Goal: Task Accomplishment & Management: Complete application form

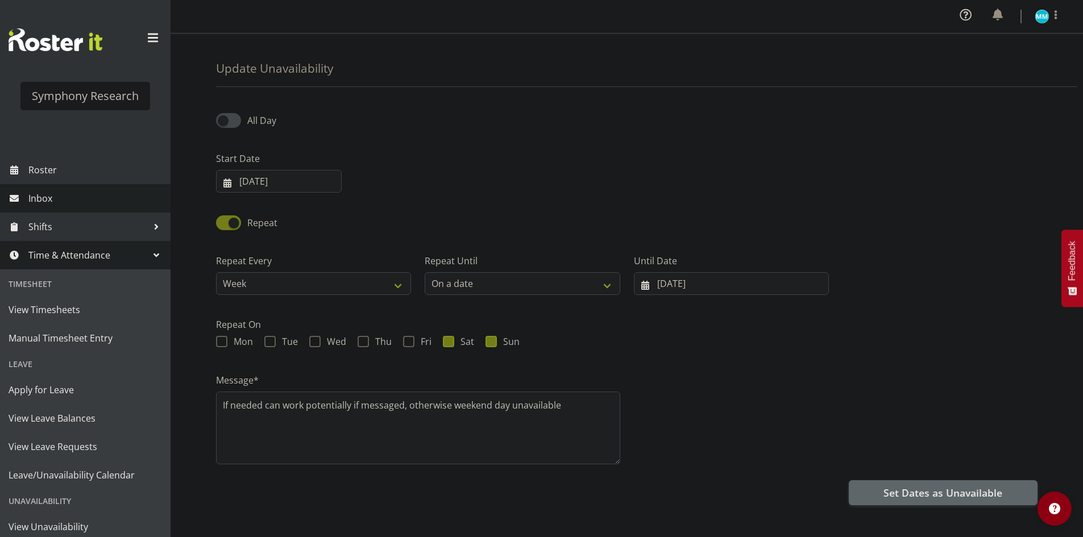
select select "date"
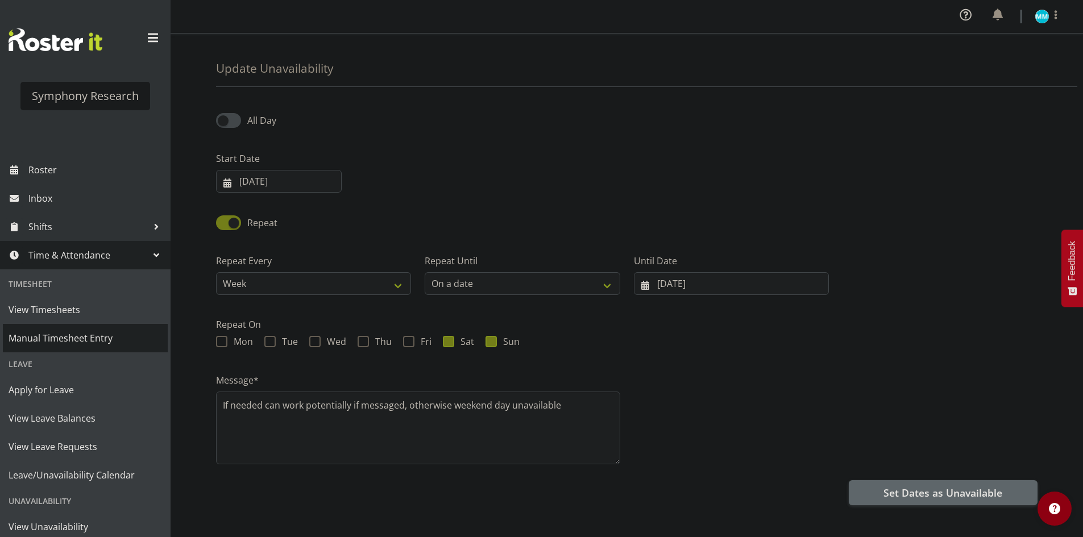
click at [63, 337] on span "Manual Timesheet Entry" at bounding box center [86, 338] width 154 height 17
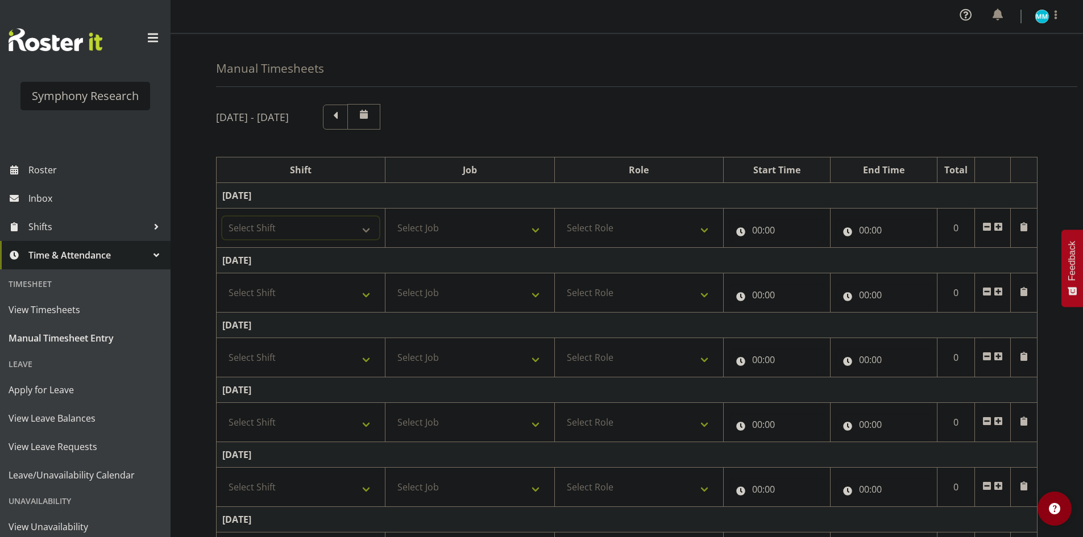
click at [334, 228] on select "Select Shift !!Weekend Residential (Roster IT Shift Label) *Business 9/10am ~ 4…" at bounding box center [300, 228] width 157 height 23
select select "48116"
click at [222, 217] on select "Select Shift !!Weekend Residential (Roster IT Shift Label) *Business 9/10am ~ 4…" at bounding box center [300, 228] width 157 height 23
click at [463, 223] on select "Select Job 550060 IF Admin 553492 World Poll Aus Wave 2 Main 2025 553493 World …" at bounding box center [469, 228] width 157 height 23
select select "10585"
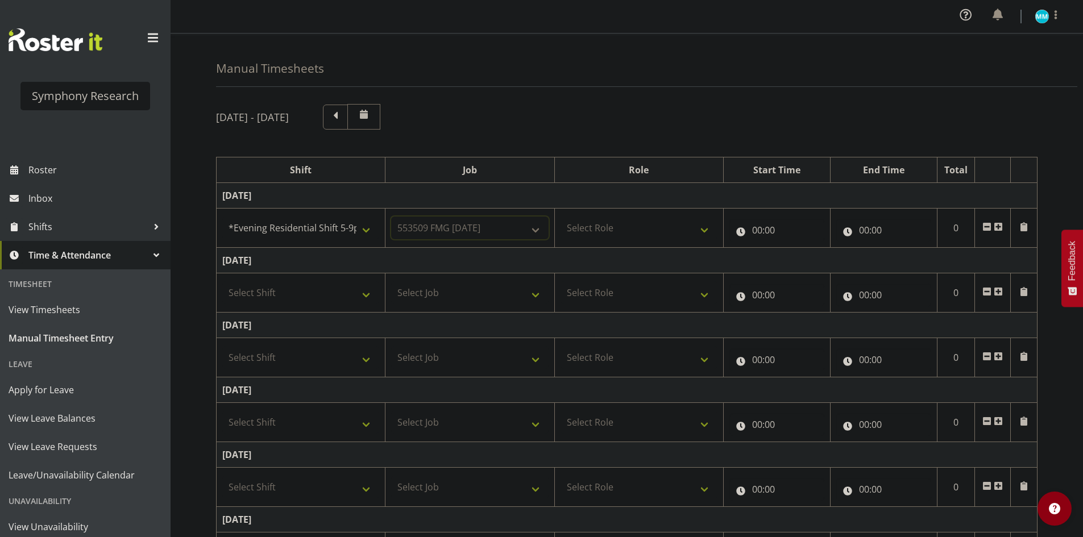
click at [391, 217] on select "Select Job 550060 IF Admin 553492 World Poll Aus Wave 2 Main 2025 553493 World …" at bounding box center [469, 228] width 157 height 23
click at [630, 235] on select "Select Role Briefing Interviewing" at bounding box center [639, 228] width 157 height 23
select select "47"
click at [561, 217] on select "Select Role Briefing Interviewing" at bounding box center [639, 228] width 157 height 23
click at [767, 239] on input "00:00" at bounding box center [777, 230] width 95 height 23
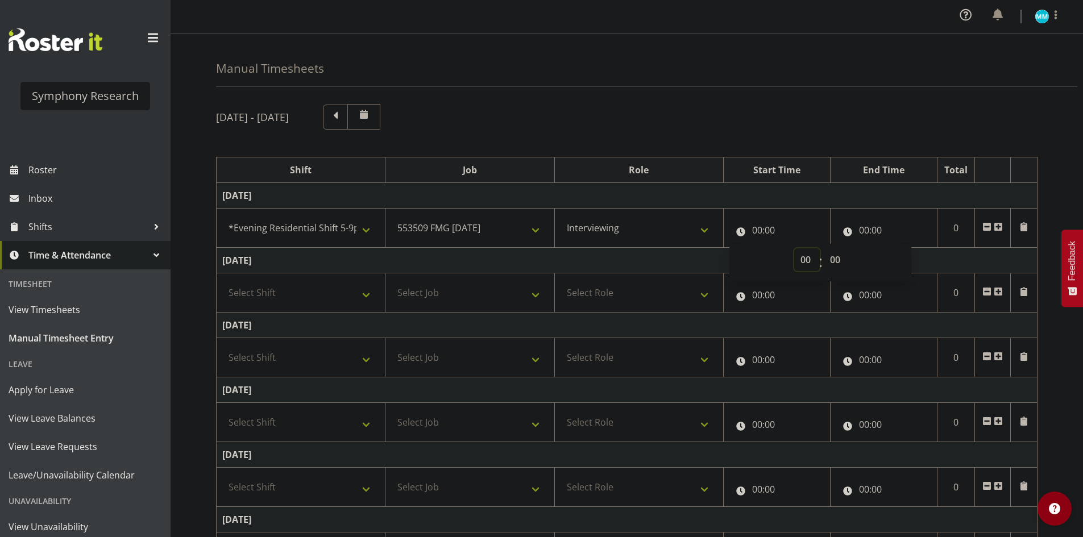
click at [799, 263] on select "00 01 02 03 04 05 06 07 08 09 10 11 12 13 14 15 16 17 18 19 20 21 22 23" at bounding box center [807, 259] width 26 height 23
select select "17"
click at [794, 248] on select "00 01 02 03 04 05 06 07 08 09 10 11 12 13 14 15 16 17 18 19 20 21 22 23" at bounding box center [807, 259] width 26 height 23
type input "17:00"
click at [871, 229] on input "00:00" at bounding box center [883, 230] width 95 height 23
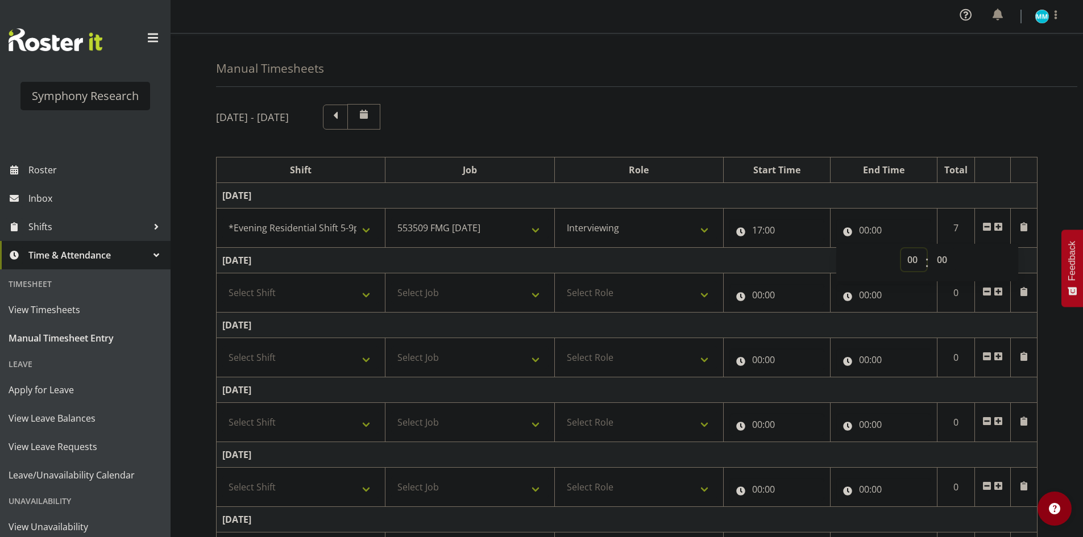
click at [903, 267] on select "00 01 02 03 04 05 06 07 08 09 10 11 12 13 14 15 16 17 18 19 20 21 22 23" at bounding box center [914, 259] width 26 height 23
select select "20"
click at [901, 248] on select "00 01 02 03 04 05 06 07 08 09 10 11 12 13 14 15 16 17 18 19 20 21 22 23" at bounding box center [914, 259] width 26 height 23
type input "20:00"
click at [953, 261] on select "00 01 02 03 04 05 06 07 08 09 10 11 12 13 14 15 16 17 18 19 20 21 22 23 24 25 2…" at bounding box center [944, 259] width 26 height 23
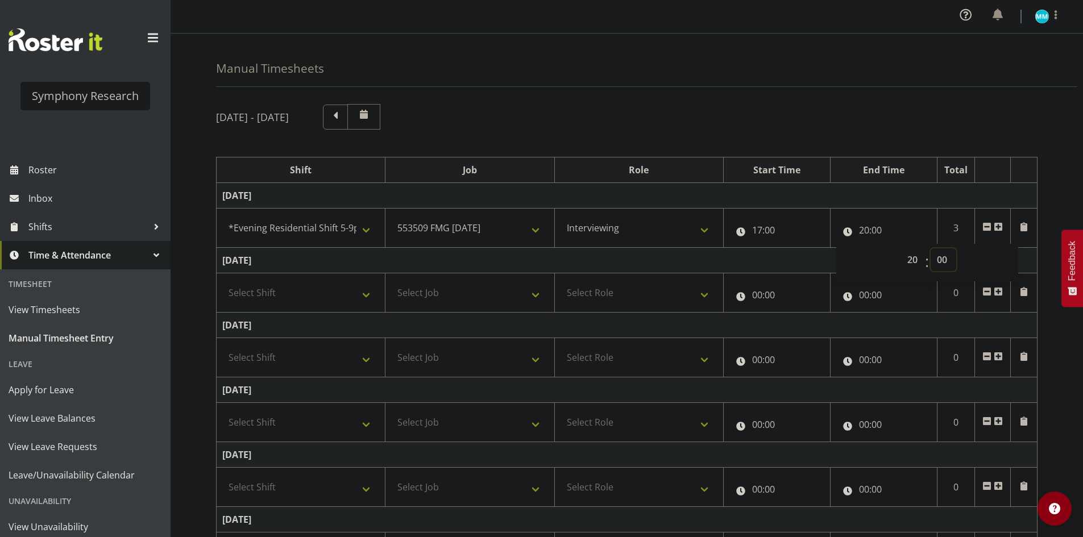
select select "3"
click at [931, 248] on select "00 01 02 03 04 05 06 07 08 09 10 11 12 13 14 15 16 17 18 19 20 21 22 23 24 25 2…" at bounding box center [944, 259] width 26 height 23
type input "20:03"
click at [904, 82] on div "Manual Timesheets" at bounding box center [646, 60] width 861 height 53
click at [1002, 226] on span at bounding box center [998, 226] width 9 height 9
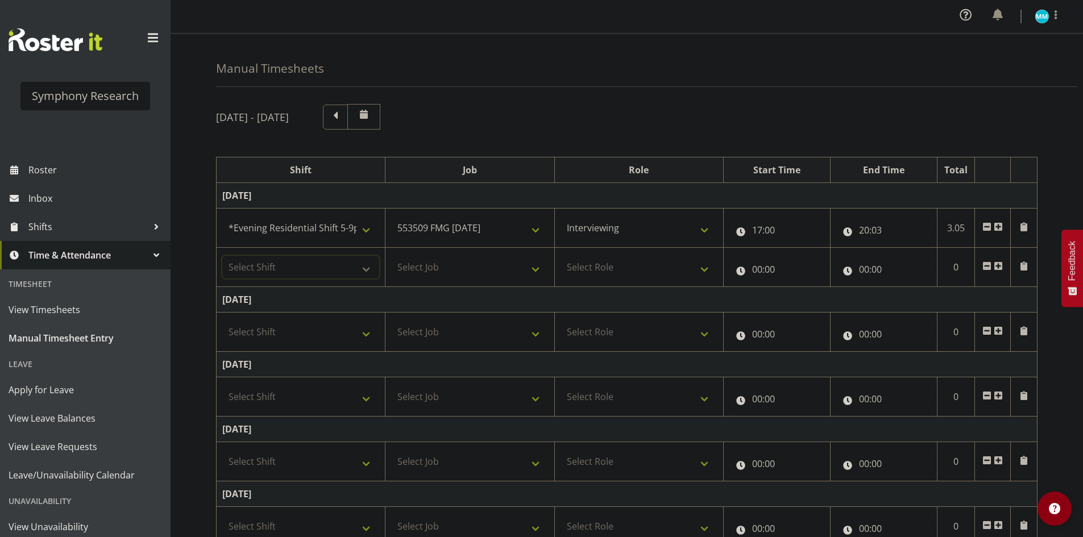
click at [305, 267] on select "Select Shift !!Weekend Residential (Roster IT Shift Label) *Business 9/10am ~ 4…" at bounding box center [300, 267] width 157 height 23
click at [222, 256] on select "Select Shift !!Weekend Residential (Roster IT Shift Label) *Business 9/10am ~ 4…" at bounding box center [300, 267] width 157 height 23
click at [334, 263] on select "!!Weekend Residential (Roster IT Shift Label) *Business 9/10am ~ 4:30pm *Busine…" at bounding box center [300, 267] width 157 height 23
select select "56692"
click at [222, 256] on select "!!Weekend Residential (Roster IT Shift Label) *Business 9/10am ~ 4:30pm *Busine…" at bounding box center [300, 267] width 157 height 23
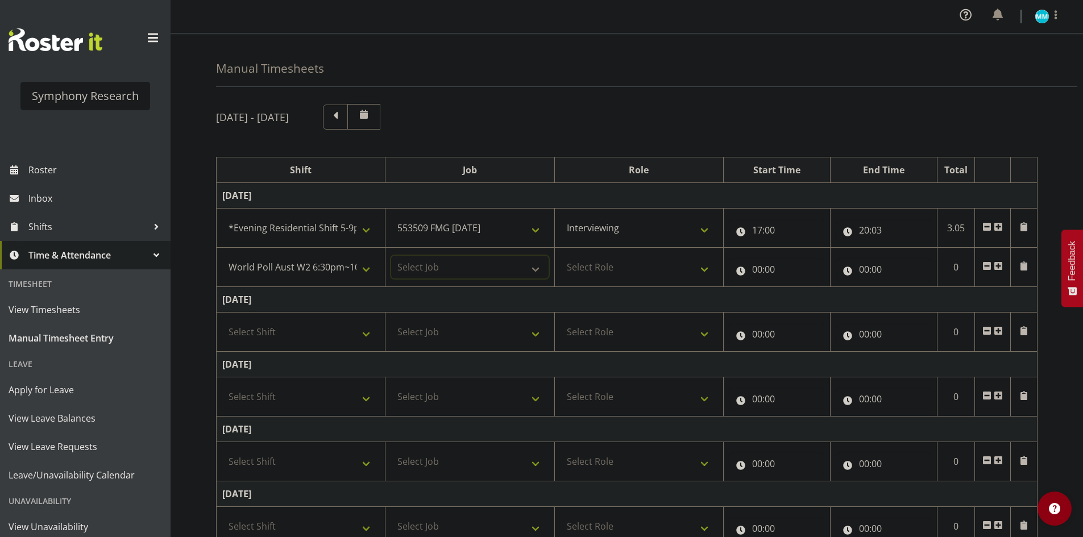
click at [411, 268] on select "Select Job 550060 IF Admin 553492 World Poll Aus Wave 2 Main 2025 553493 World …" at bounding box center [469, 267] width 157 height 23
select select "10499"
click at [391, 256] on select "Select Job 550060 IF Admin 553492 World Poll Aus Wave 2 Main 2025 553493 World …" at bounding box center [469, 267] width 157 height 23
click at [598, 272] on select "Select Role Briefing Interviewing" at bounding box center [639, 267] width 157 height 23
select select "47"
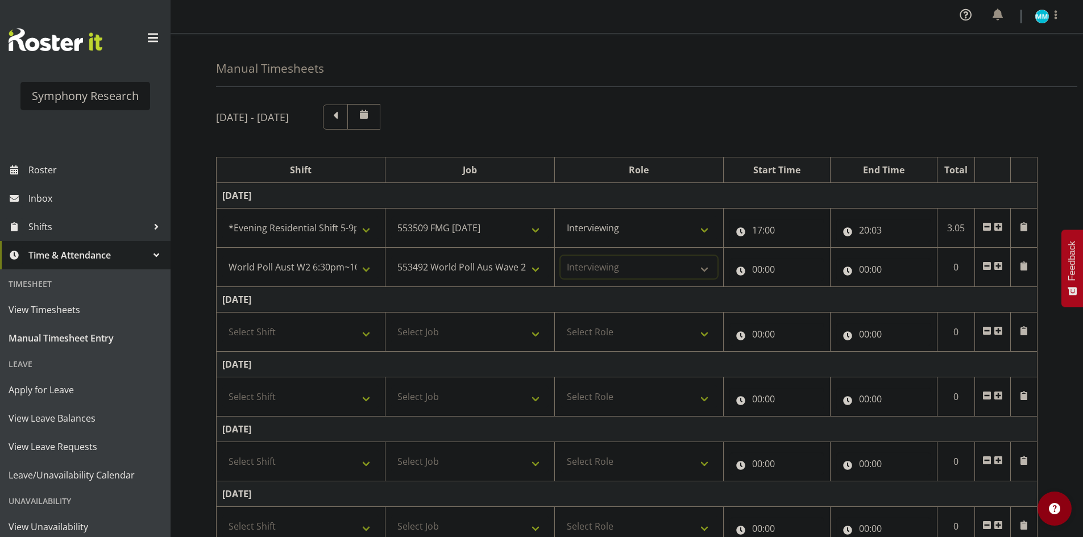
click at [561, 256] on select "Select Role Briefing Interviewing" at bounding box center [639, 267] width 157 height 23
click at [761, 273] on input "00:00" at bounding box center [777, 269] width 95 height 23
click at [816, 303] on select "00 01 02 03 04 05 06 07 08 09 10 11 12 13 14 15 16 17 18 19 20 21 22 23" at bounding box center [807, 299] width 26 height 23
select select "20"
click at [794, 288] on select "00 01 02 03 04 05 06 07 08 09 10 11 12 13 14 15 16 17 18 19 20 21 22 23" at bounding box center [807, 299] width 26 height 23
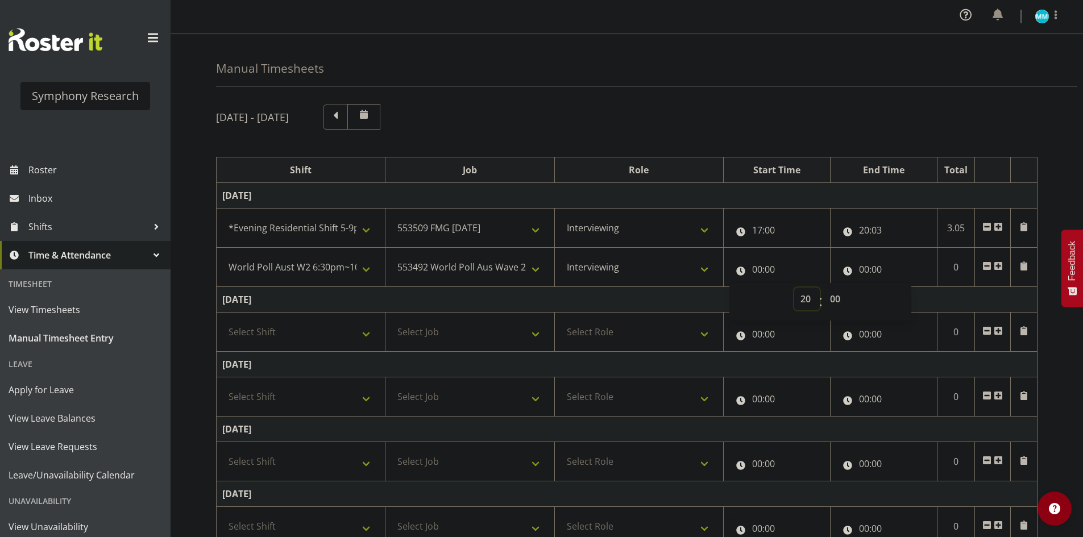
type input "20:00"
click at [838, 295] on select "00 01 02 03 04 05 06 07 08 09 10 11 12 13 14 15 16 17 18 19 20 21 22 23 24 25 2…" at bounding box center [837, 299] width 26 height 23
select select "6"
click at [824, 288] on select "00 01 02 03 04 05 06 07 08 09 10 11 12 13 14 15 16 17 18 19 20 21 22 23 24 25 2…" at bounding box center [837, 299] width 26 height 23
type input "20:06"
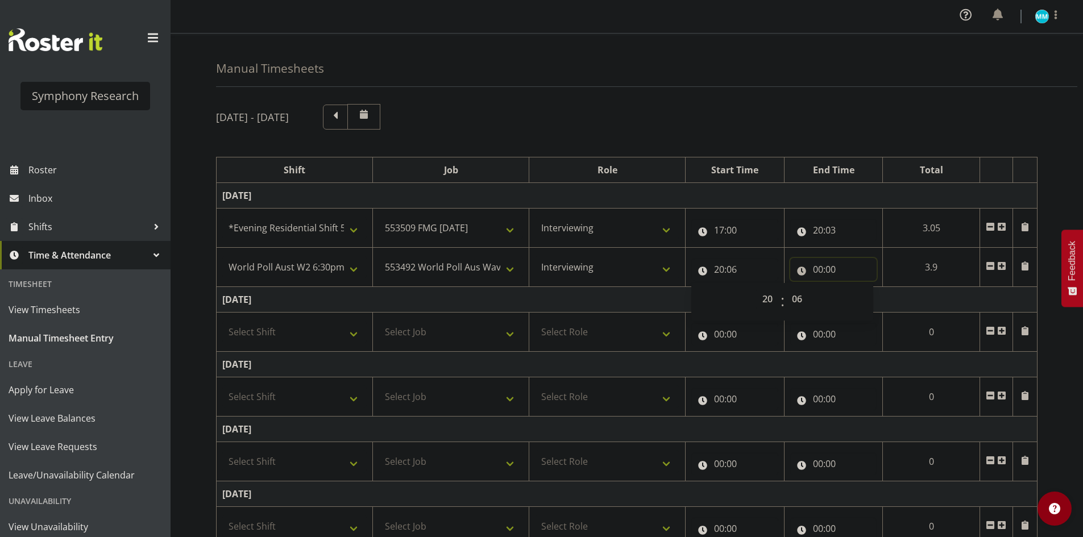
click at [823, 267] on input "00:00" at bounding box center [833, 269] width 87 height 23
click at [863, 301] on select "00 01 02 03 04 05 06 07 08 09 10 11 12 13 14 15 16 17 18 19 20 21 22 23" at bounding box center [868, 299] width 26 height 23
select select "22"
click at [855, 288] on select "00 01 02 03 04 05 06 07 08 09 10 11 12 13 14 15 16 17 18 19 20 21 22 23" at bounding box center [868, 299] width 26 height 23
type input "22:00"
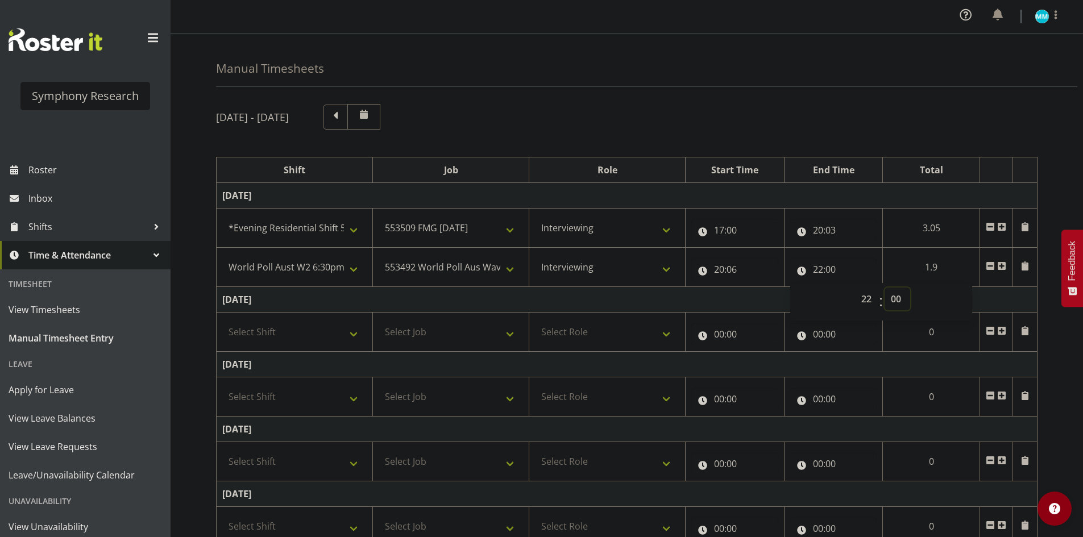
click at [890, 297] on select "00 01 02 03 04 05 06 07 08 09 10 11 12 13 14 15 16 17 18 19 20 21 22 23 24 25 2…" at bounding box center [898, 299] width 26 height 23
select select "30"
click at [885, 288] on select "00 01 02 03 04 05 06 07 08 09 10 11 12 13 14 15 16 17 18 19 20 21 22 23 24 25 2…" at bounding box center [898, 299] width 26 height 23
type input "22:30"
click at [913, 90] on div "Manual Timesheets [DATE] - [DATE] Shift Job Role Start Time End Time Total [DAT…" at bounding box center [627, 387] width 913 height 706
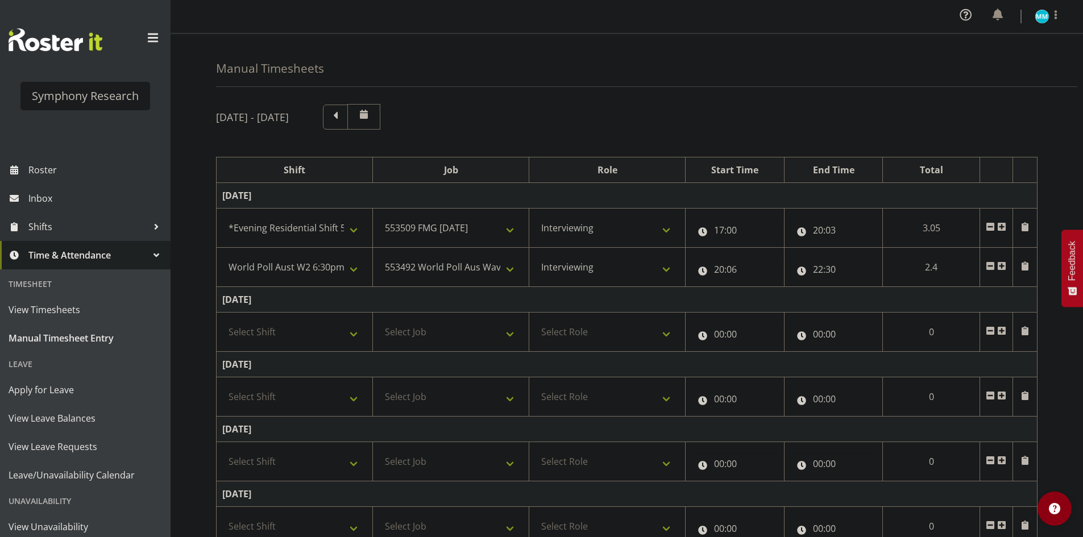
scroll to position [211, 0]
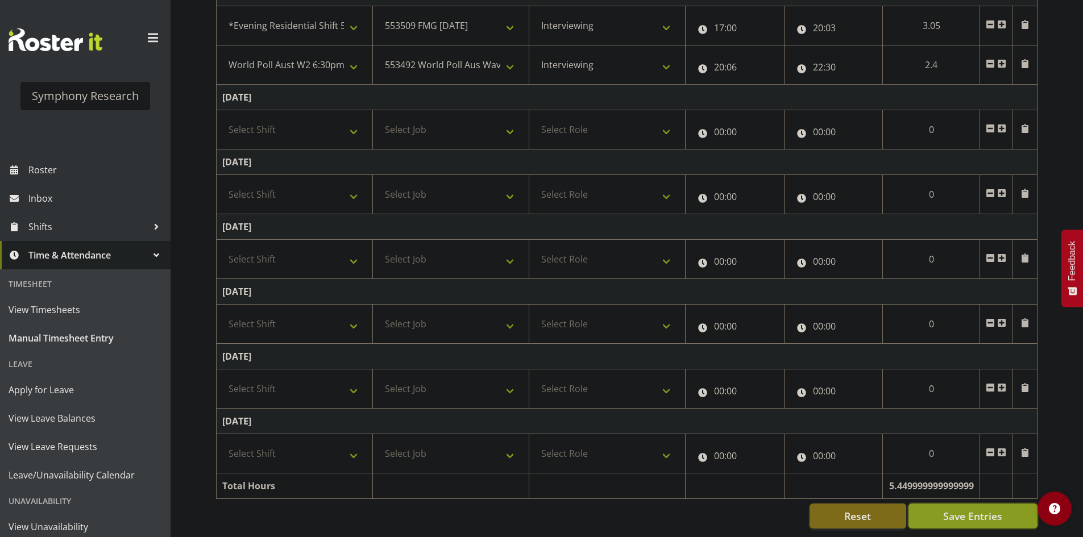
click at [976, 516] on button "Save Entries" at bounding box center [973, 516] width 129 height 25
